Goal: Information Seeking & Learning: Learn about a topic

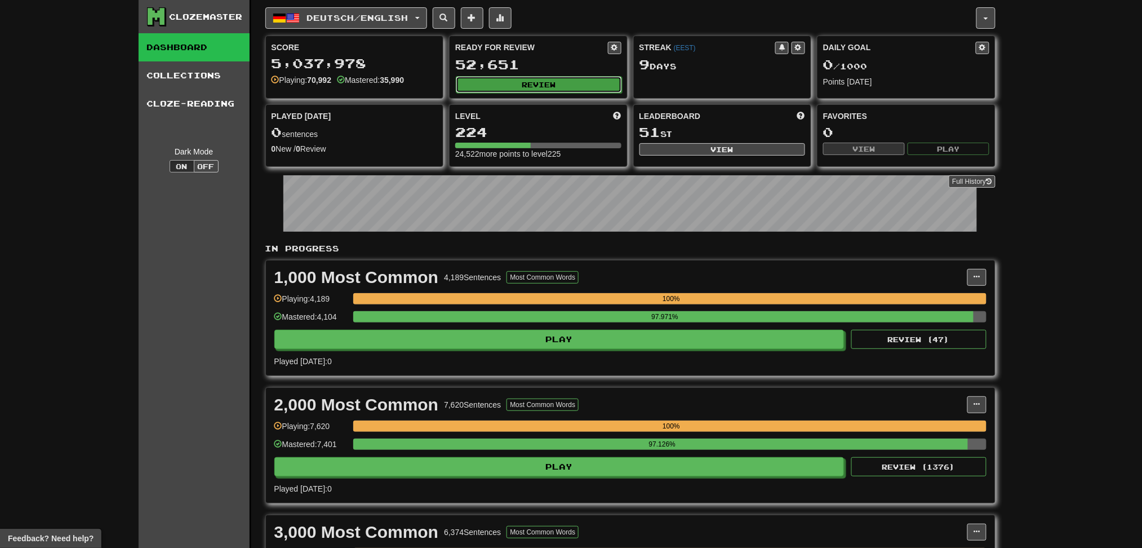
click at [565, 90] on button "Review" at bounding box center [539, 84] width 166 height 17
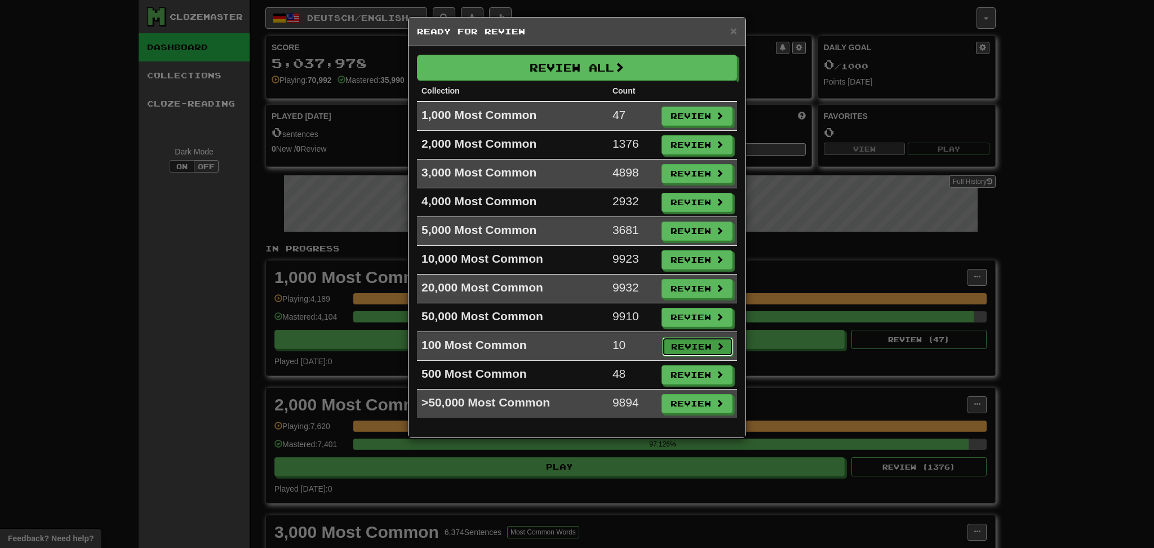
click at [702, 352] on button "Review" at bounding box center [697, 346] width 71 height 19
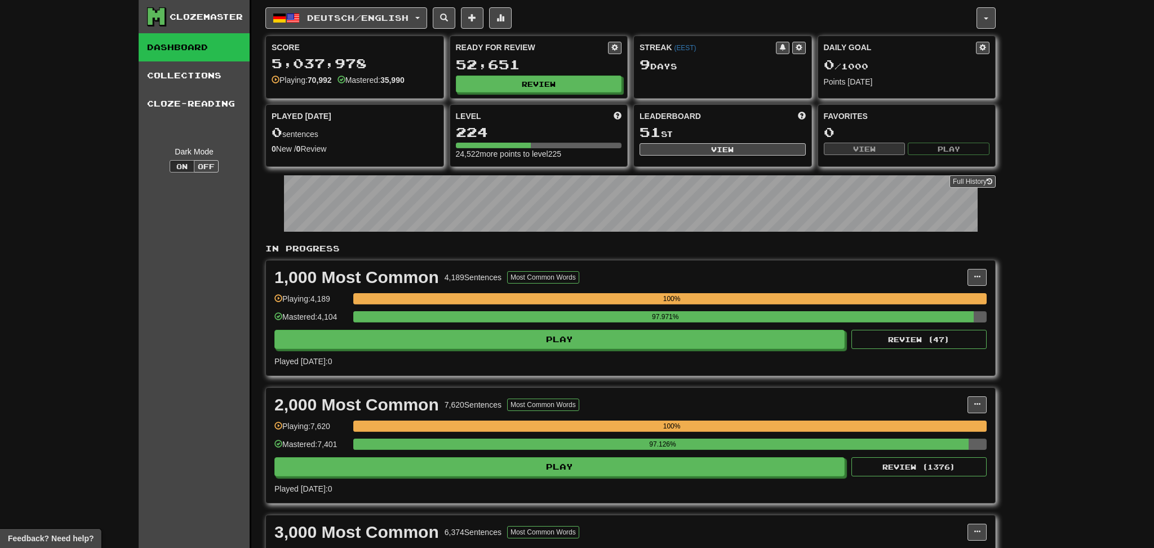
select select "********"
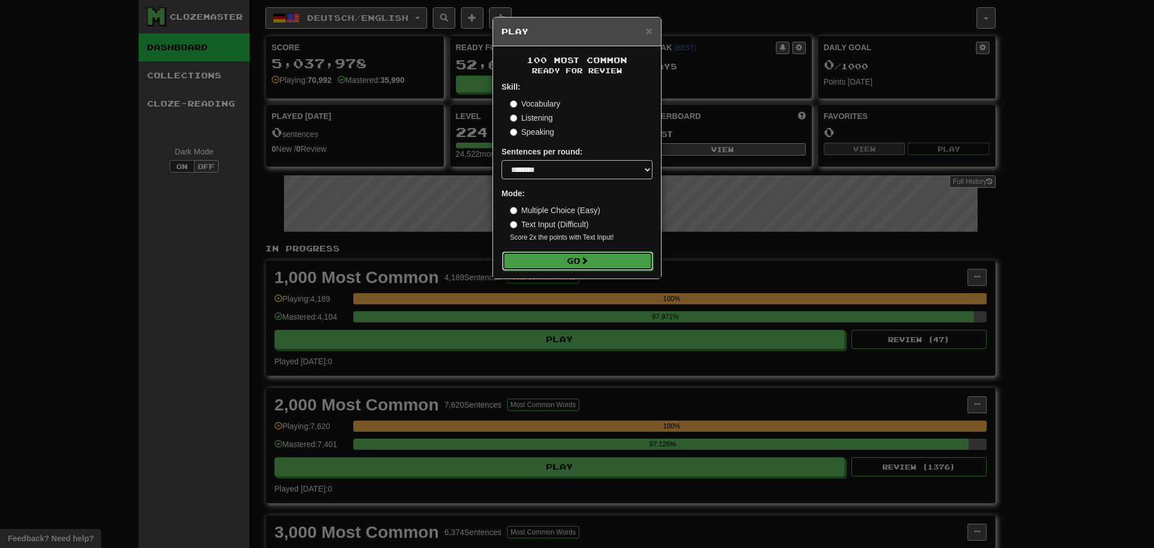
click at [606, 265] on button "Go" at bounding box center [577, 260] width 151 height 19
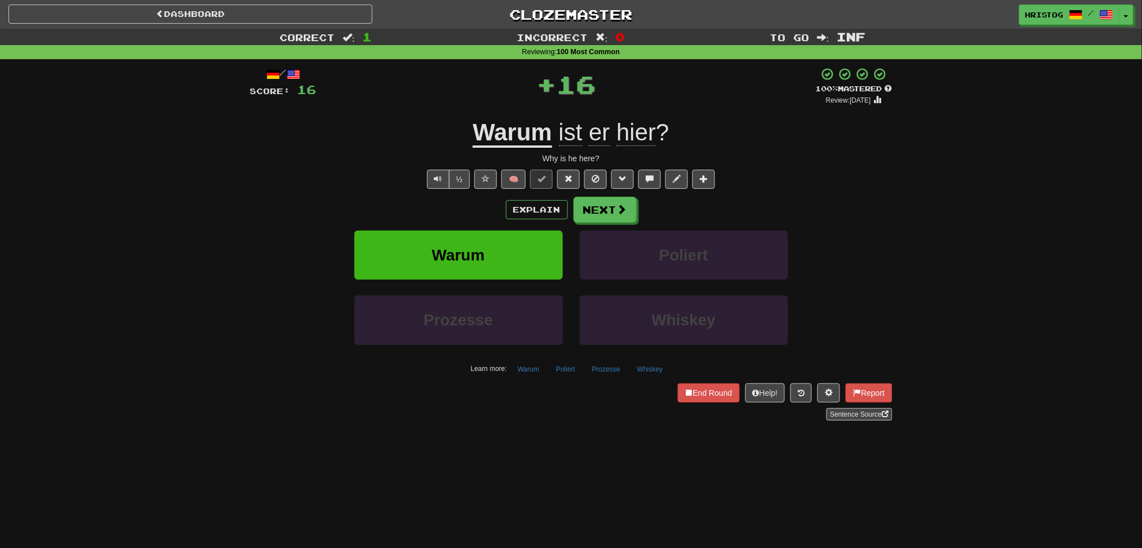
click at [822, 268] on div "Warum Poliert" at bounding box center [571, 262] width 676 height 65
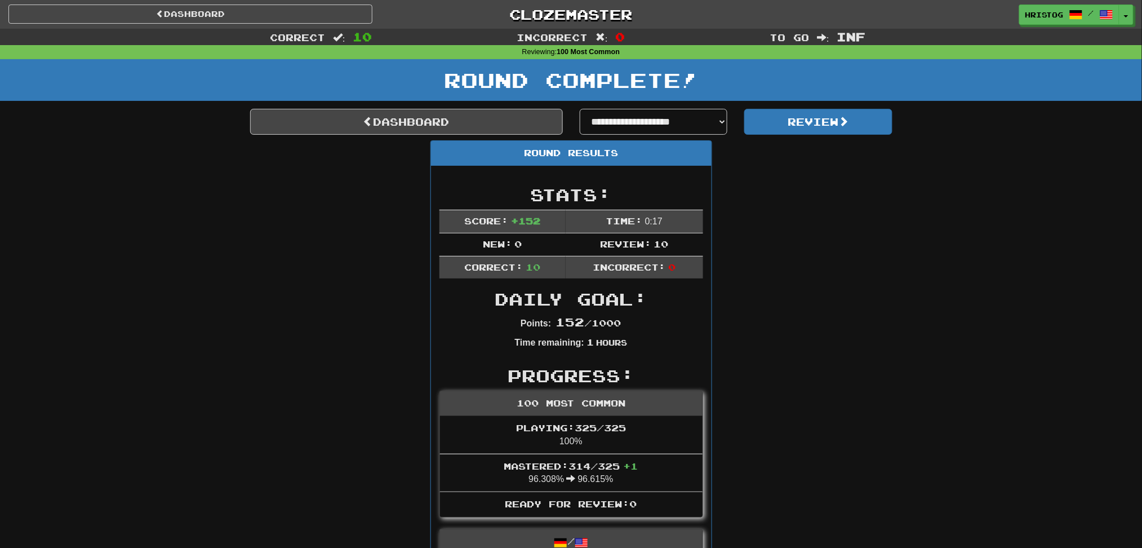
click at [836, 122] on button "Review" at bounding box center [818, 122] width 148 height 26
